Goal: Understand process/instructions: Learn how to perform a task or action

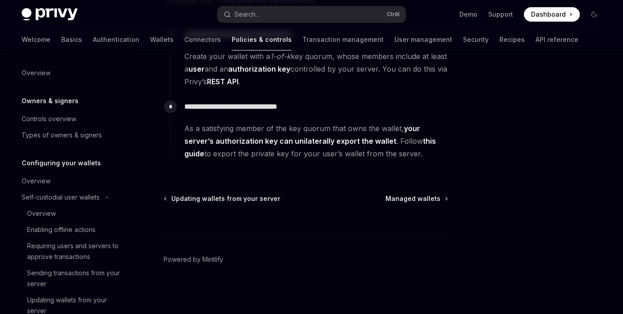
scroll to position [150, 0]
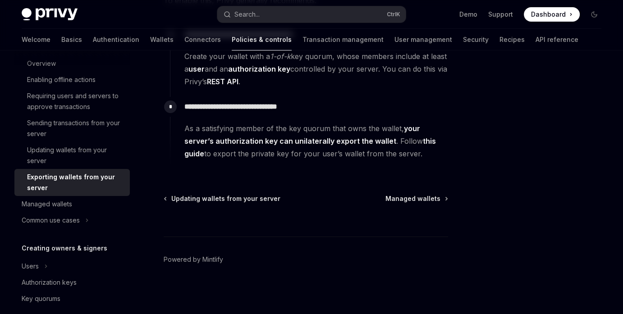
click at [424, 141] on link "this guide" at bounding box center [309, 147] width 251 height 22
click at [189, 153] on link "this guide" at bounding box center [309, 147] width 251 height 22
click at [205, 145] on strong "your server’s authorization key can unilaterally export the wallet" at bounding box center [302, 135] width 236 height 22
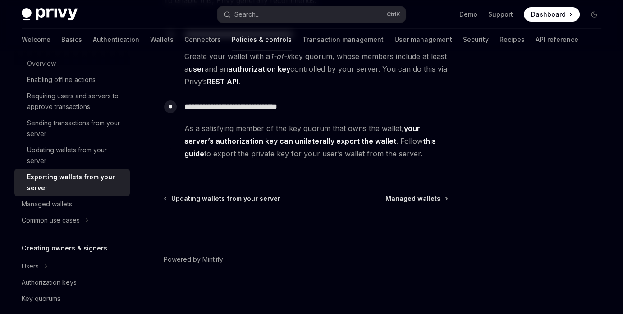
click at [200, 152] on link "this guide" at bounding box center [309, 147] width 251 height 22
type textarea "*"
